Goal: Task Accomplishment & Management: Manage account settings

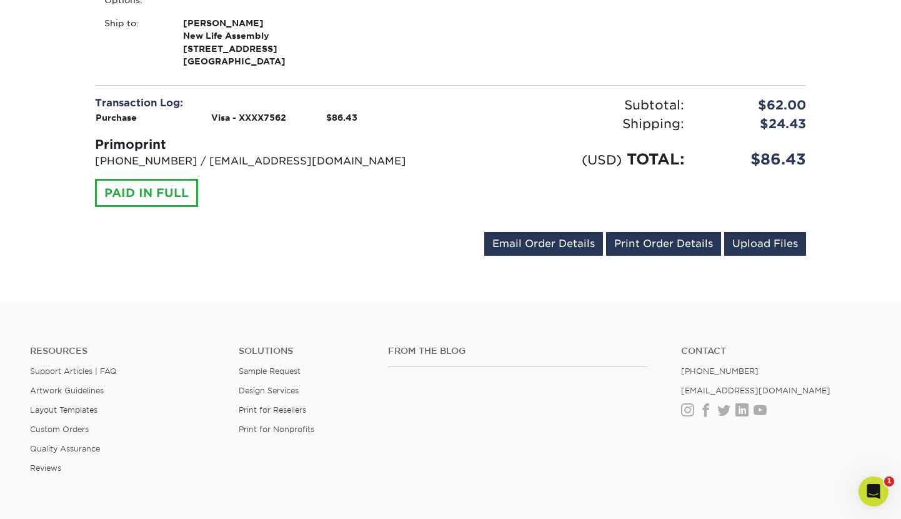
scroll to position [525, 0]
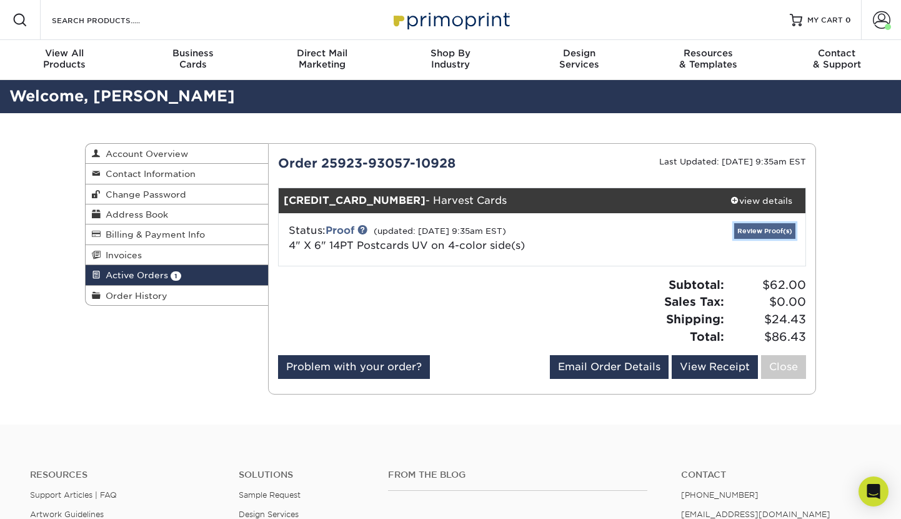
click at [751, 231] on link "Review Proof(s)" at bounding box center [765, 231] width 61 height 16
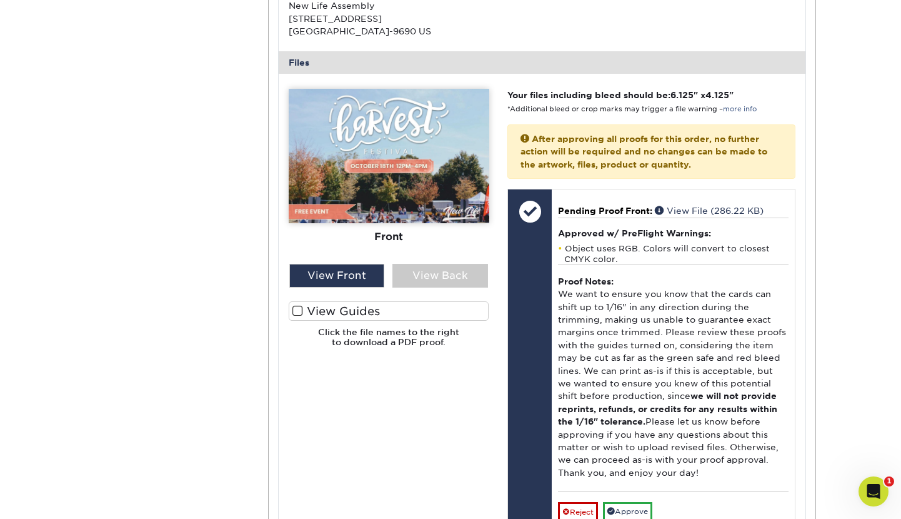
scroll to position [487, 0]
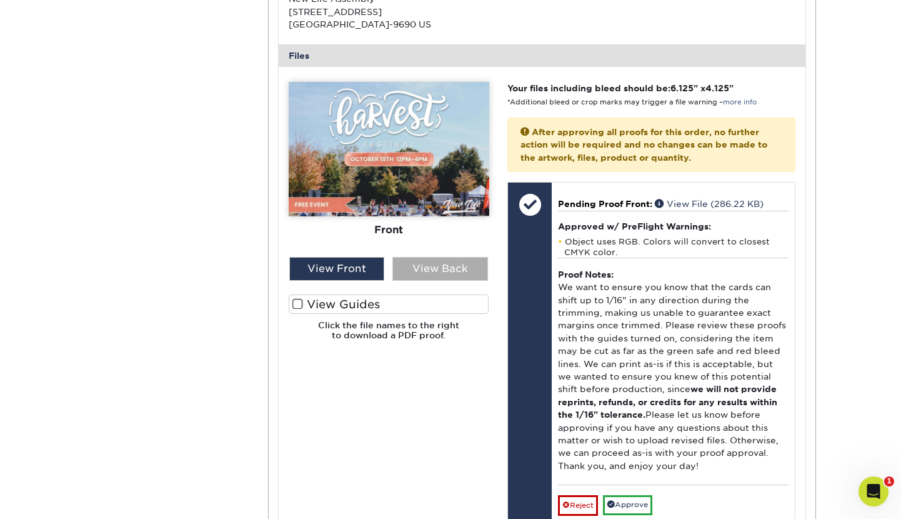
click at [451, 266] on div "View Back" at bounding box center [441, 269] width 96 height 24
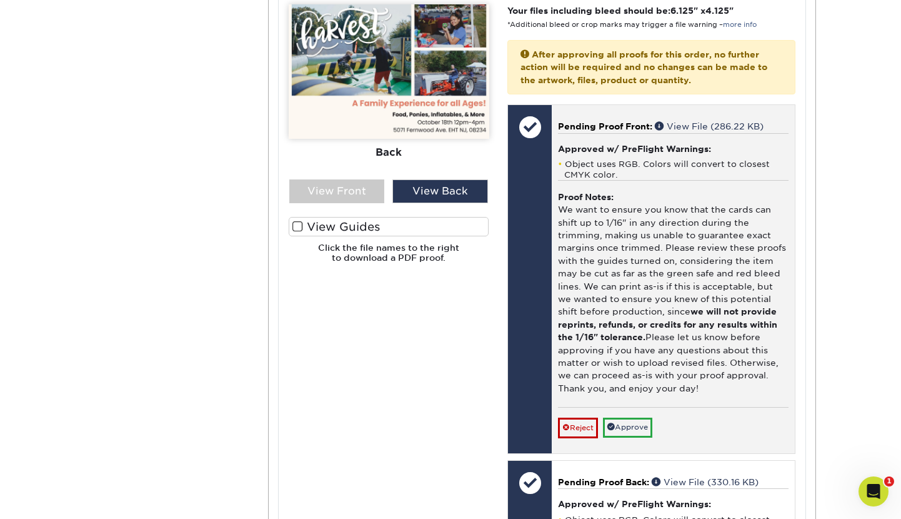
scroll to position [573, 0]
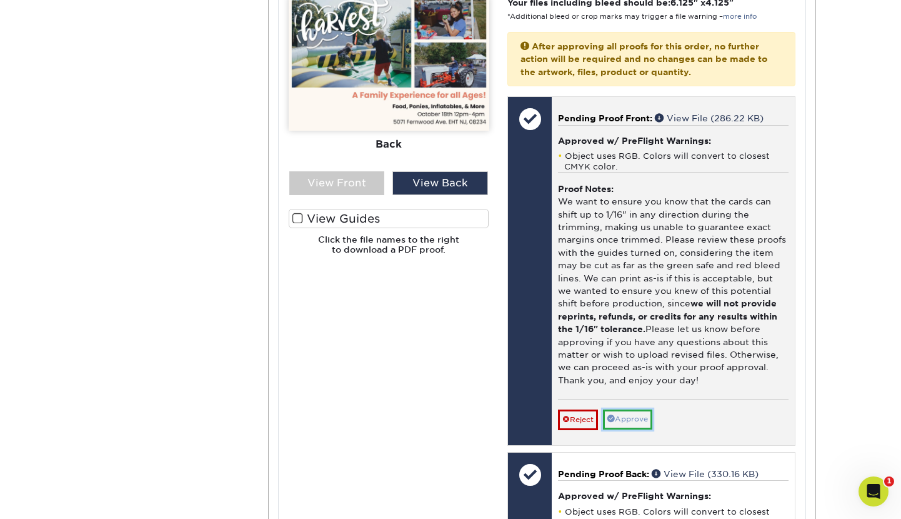
click at [628, 417] on link "Approve" at bounding box center [627, 418] width 49 height 19
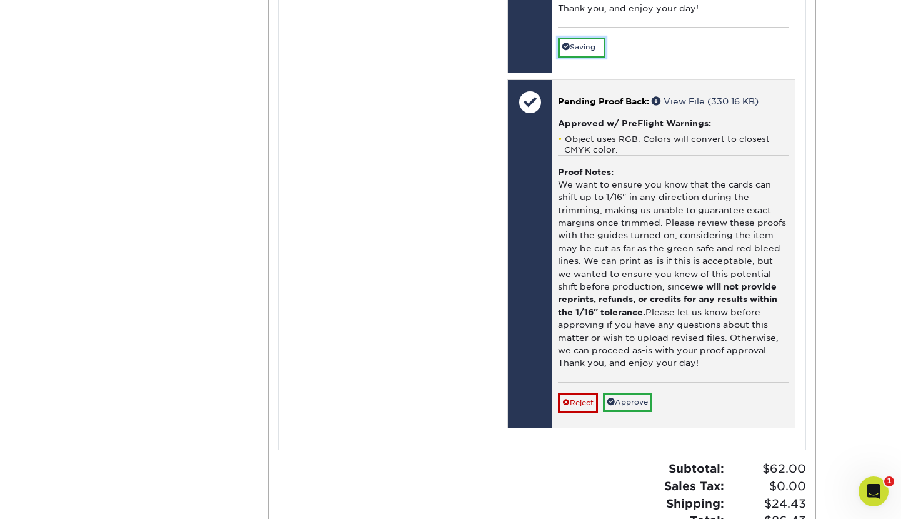
scroll to position [946, 0]
drag, startPoint x: 635, startPoint y: 401, endPoint x: 625, endPoint y: 396, distance: 11.2
click at [635, 401] on link "Approve" at bounding box center [627, 400] width 49 height 19
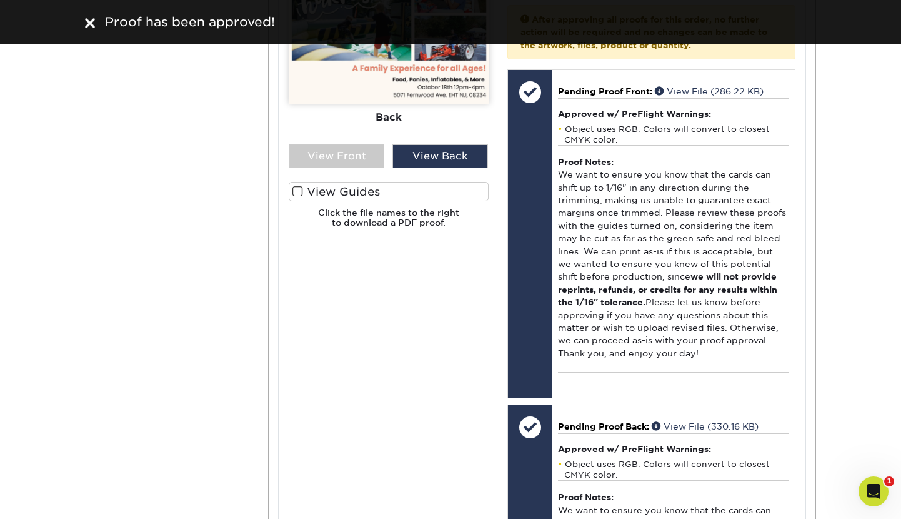
scroll to position [521, 0]
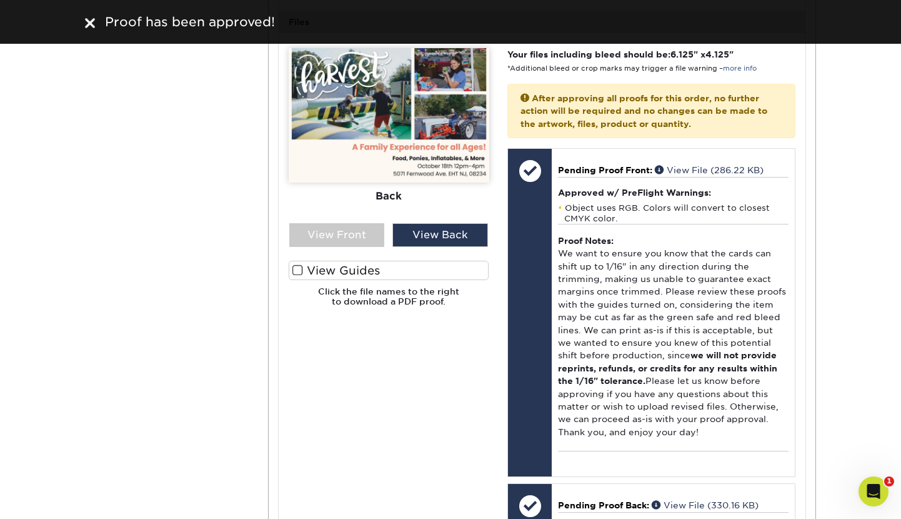
click at [298, 269] on span at bounding box center [298, 270] width 11 height 12
click at [0, 0] on input "View Guides" at bounding box center [0, 0] width 0 height 0
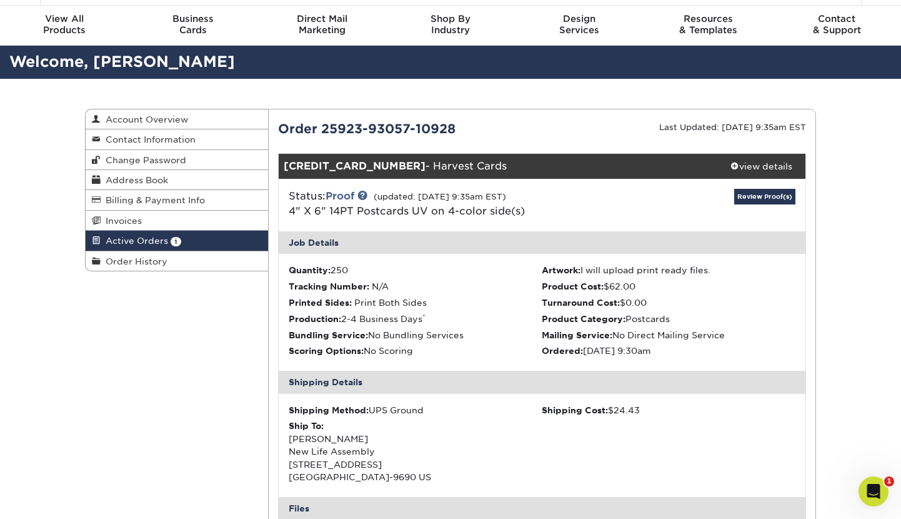
scroll to position [0, 0]
